Goal: Task Accomplishment & Management: Manage account settings

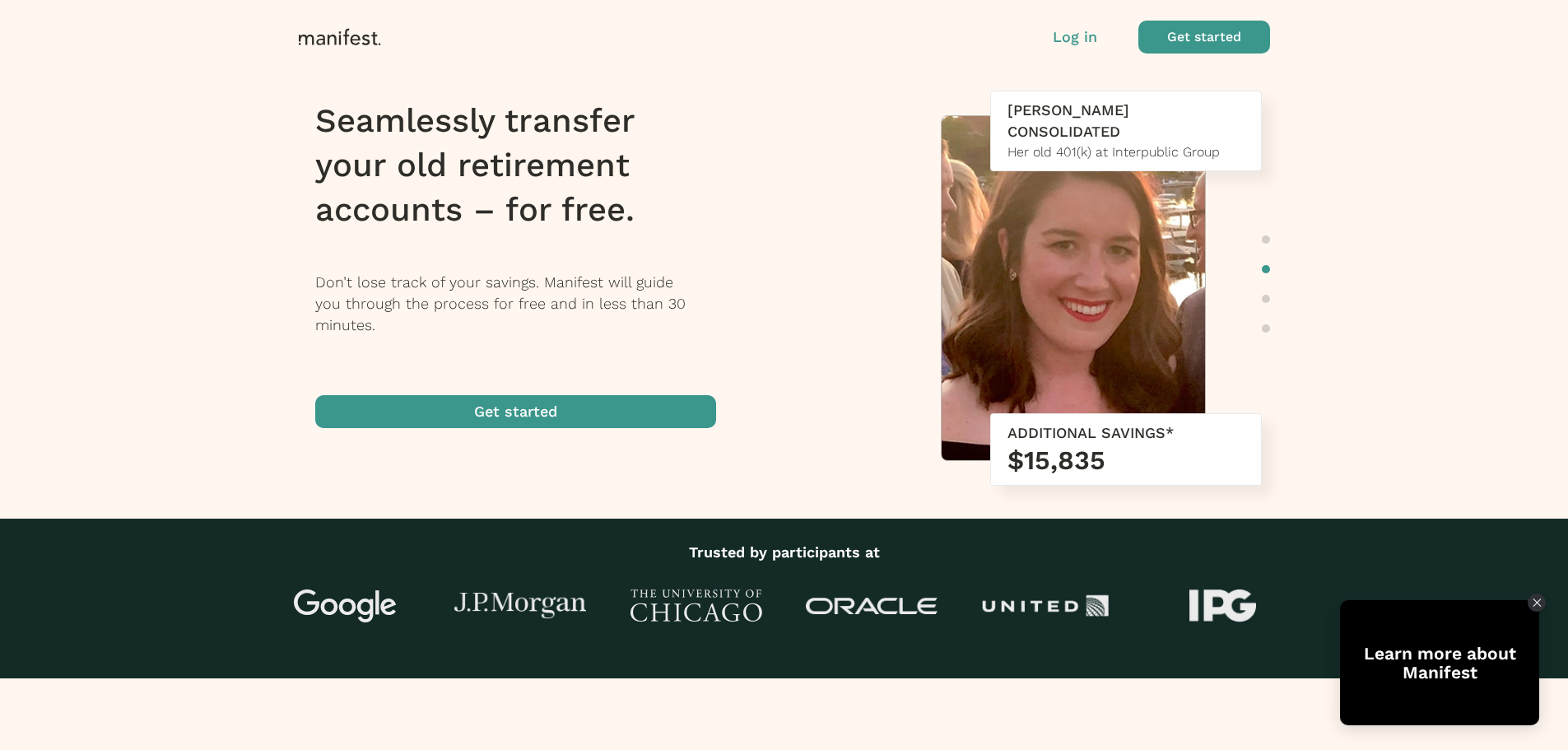
click at [1086, 37] on p "Log in" at bounding box center [1075, 37] width 44 height 21
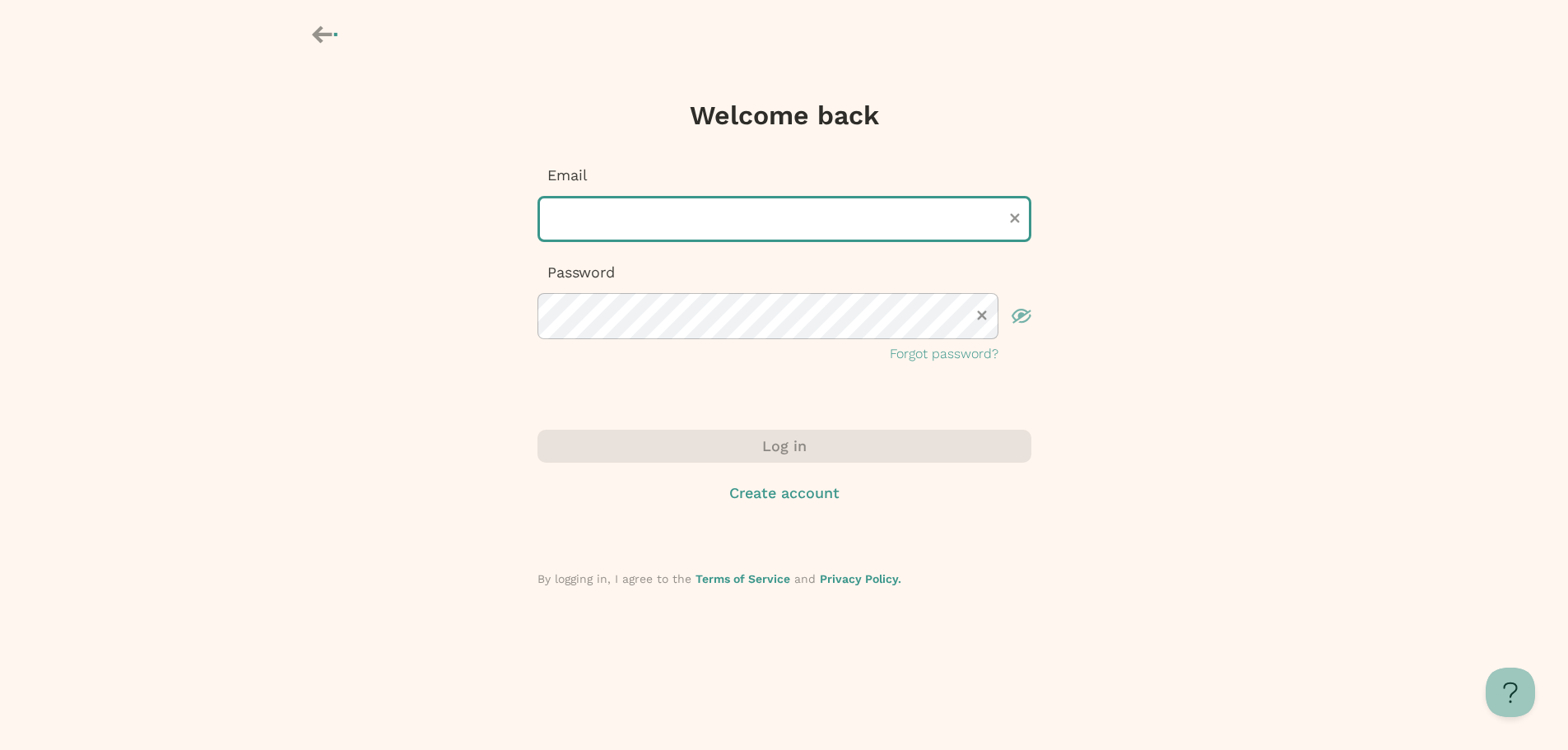
click at [670, 222] on input "text" at bounding box center [784, 219] width 494 height 46
type input "**********"
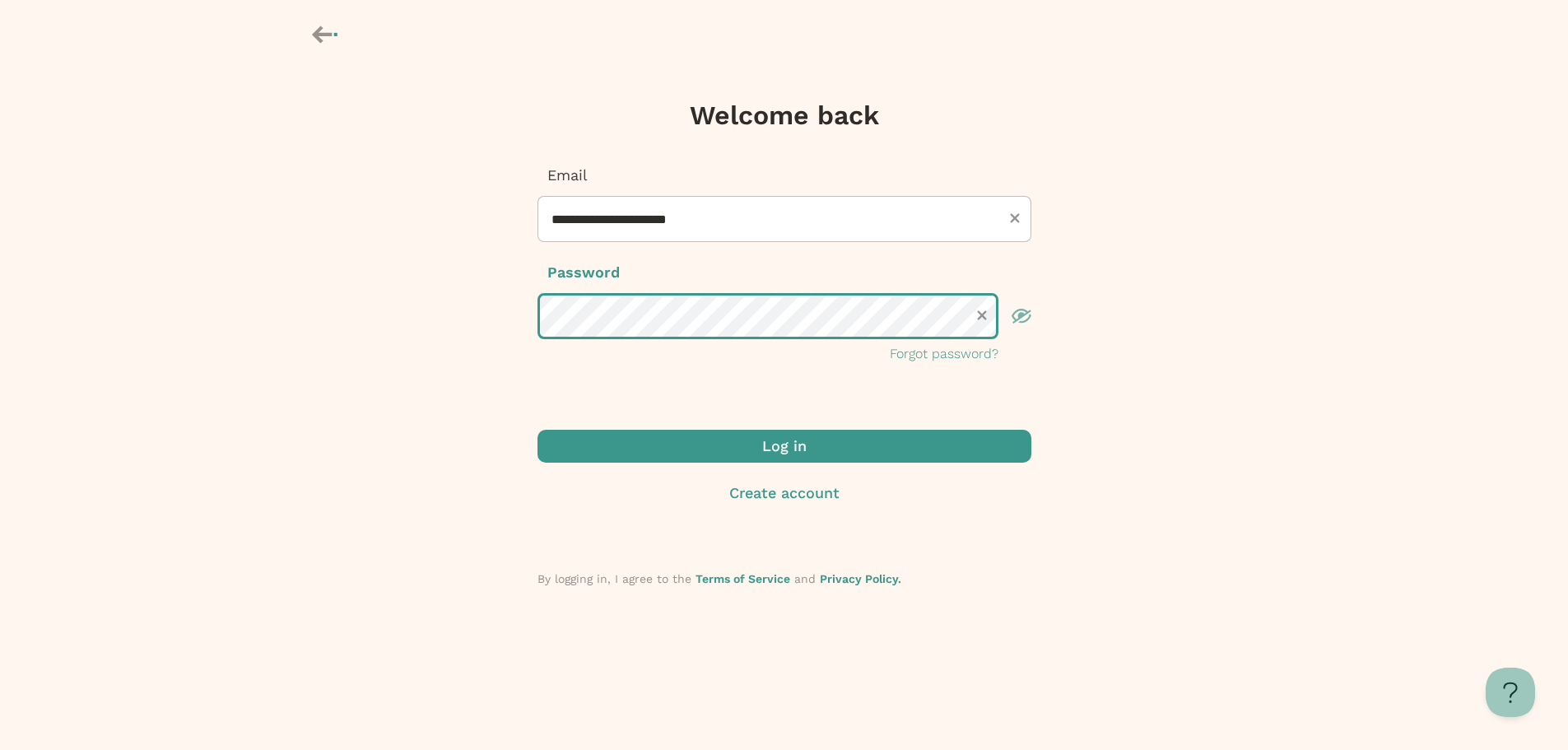
click at [537, 430] on button "Log in" at bounding box center [784, 446] width 494 height 33
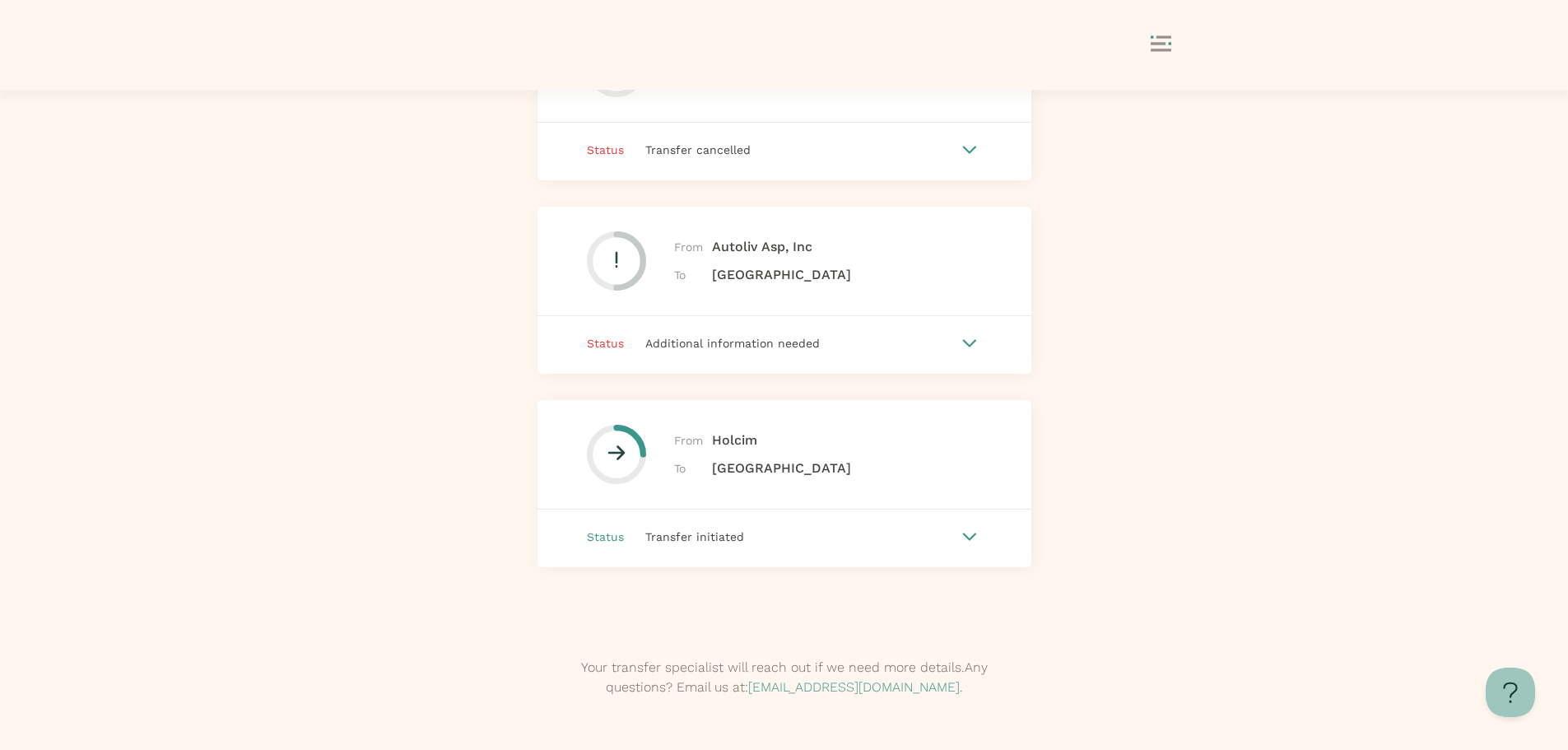
scroll to position [328, 0]
click at [892, 533] on div "Transfer initiated" at bounding box center [791, 532] width 334 height 18
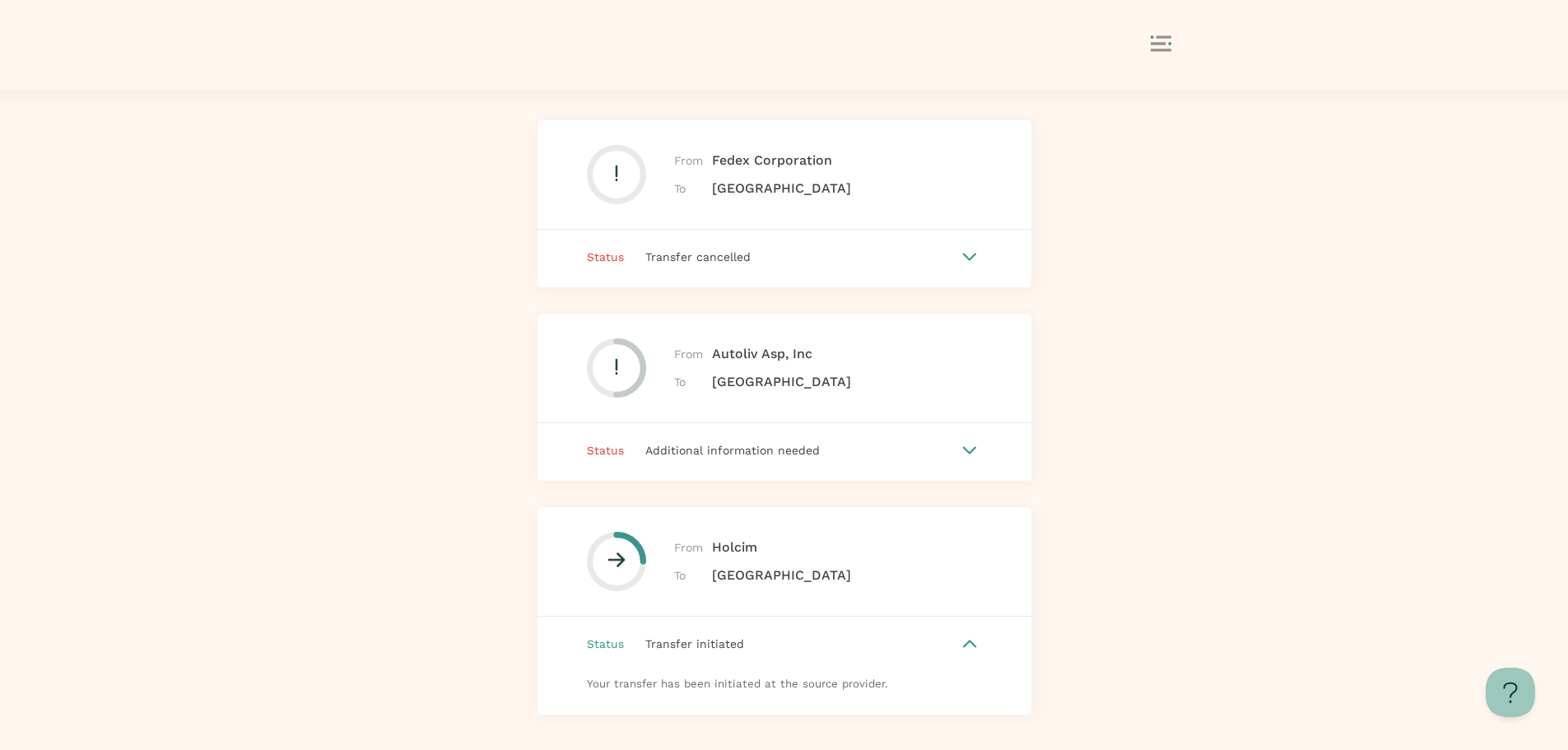
scroll to position [246, 0]
